Goal: Task Accomplishment & Management: Manage account settings

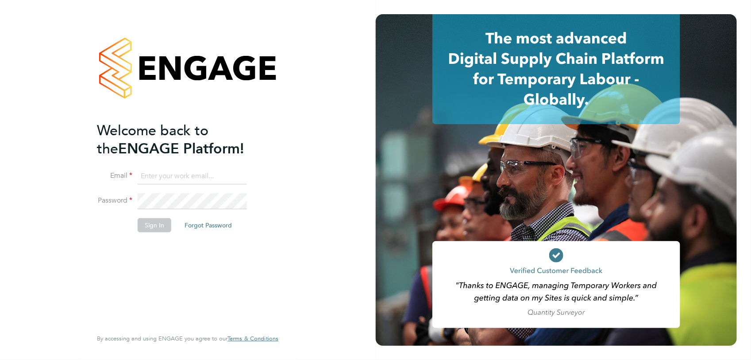
click at [174, 177] on input at bounding box center [192, 176] width 109 height 16
paste input "[EMAIL_ADDRESS][PERSON_NAME][DOMAIN_NAME]"
type input "[EMAIL_ADDRESS][PERSON_NAME][DOMAIN_NAME]"
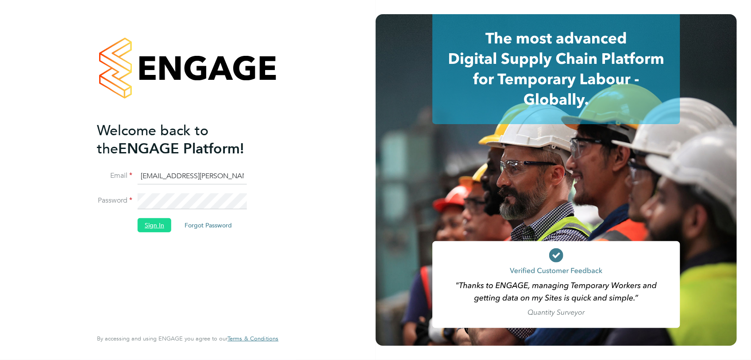
click at [161, 231] on button "Sign In" at bounding box center [155, 225] width 34 height 14
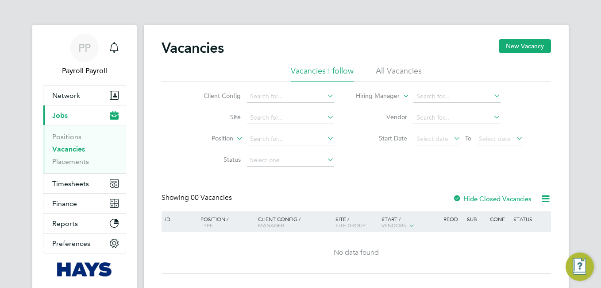
click at [79, 166] on ul "Positions Vacancies Placements" at bounding box center [84, 149] width 82 height 48
click at [79, 160] on link "Placements" at bounding box center [70, 161] width 37 height 8
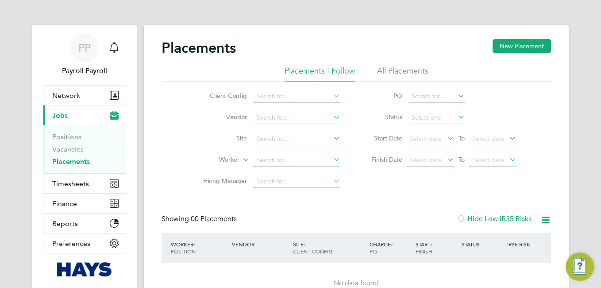
click at [394, 74] on li "All Placements" at bounding box center [402, 74] width 51 height 16
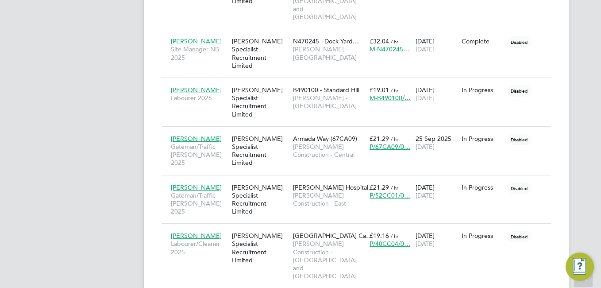
drag, startPoint x: 197, startPoint y: 187, endPoint x: 192, endPoint y: 174, distance: 14.1
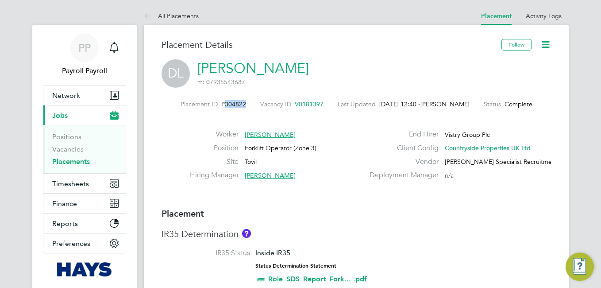
drag, startPoint x: 218, startPoint y: 102, endPoint x: 258, endPoint y: 107, distance: 40.1
click at [258, 107] on div "Placement ID P304822 Vacancy ID V0181397 Last Updated 29 Sep 2025, 12:40 - Abbe…" at bounding box center [357, 104] width 390 height 8
copy div "304822 Vacancy ID"
drag, startPoint x: 240, startPoint y: 93, endPoint x: 235, endPoint y: 96, distance: 5.4
click at [239, 93] on div "Placement ID P304822 Vacancy ID V0181397 Last Updated 29 Sep 2025, 12:40 - Abbe…" at bounding box center [357, 148] width 390 height 119
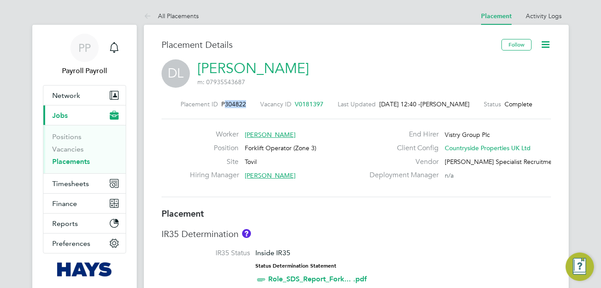
click at [225, 104] on span "P304822" at bounding box center [233, 104] width 25 height 8
drag, startPoint x: 221, startPoint y: 103, endPoint x: 249, endPoint y: 103, distance: 27.5
click at [249, 103] on div "Placement ID P304822 Vacancy ID V0181397 Last Updated 29 Sep 2025, 12:40 - Abbe…" at bounding box center [357, 104] width 390 height 8
copy div "04822 Vacancy ID"
click at [75, 163] on link "Placements" at bounding box center [71, 161] width 38 height 8
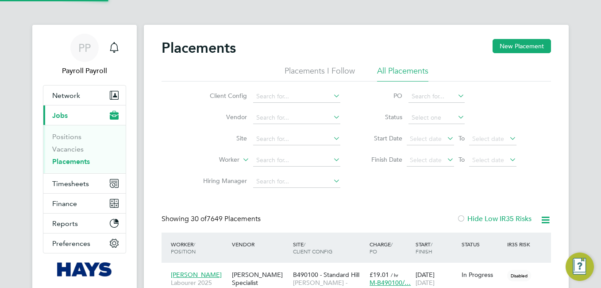
click at [408, 69] on li "All Placements" at bounding box center [402, 74] width 51 height 16
click at [332, 160] on icon at bounding box center [332, 159] width 0 height 12
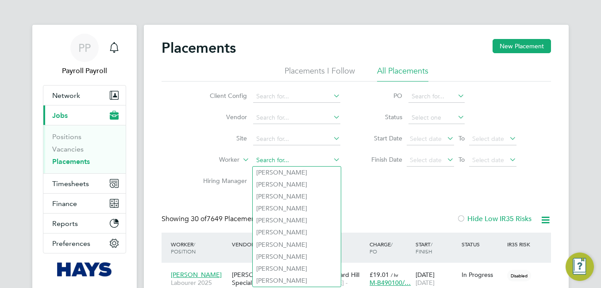
paste input "Gemma Wood"
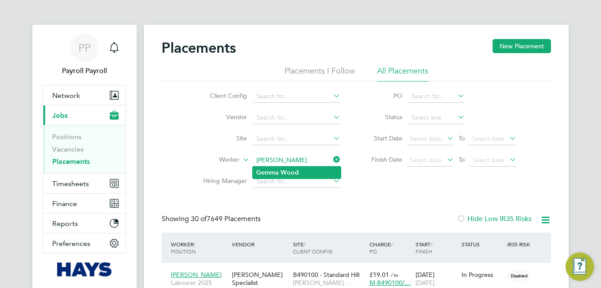
type input "Gemma Wood"
click at [287, 170] on b "Wood" at bounding box center [290, 173] width 18 height 8
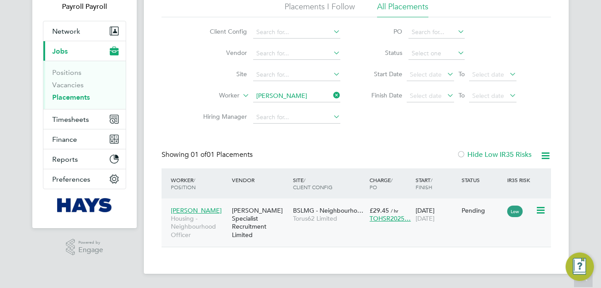
click at [283, 231] on div "Hays Specialist Recruitment Limited" at bounding box center [260, 222] width 61 height 41
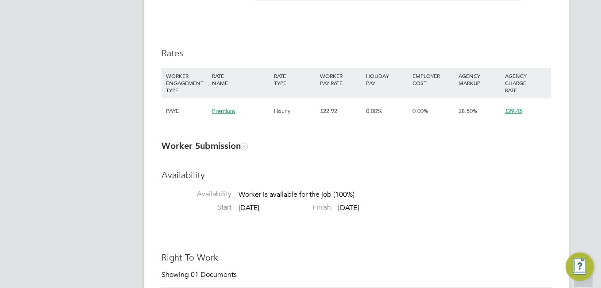
click at [99, 123] on app-navbar "PP Payroll Payroll Notifications Applications: Network Team Members Businesses …" at bounding box center [84, 202] width 104 height 1507
